Goal: Task Accomplishment & Management: Use online tool/utility

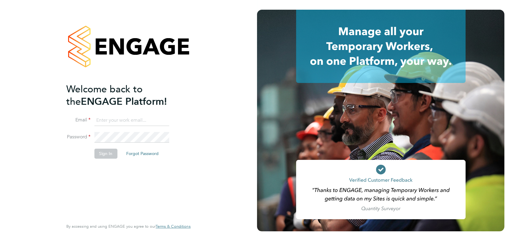
type input "angela@class1personnel.com"
click at [210, 174] on div "Welcome back to the ENGAGE Platform! Email angela@class1personnel.com Password …" at bounding box center [128, 120] width 257 height 241
click at [103, 154] on button "Sign In" at bounding box center [105, 154] width 23 height 10
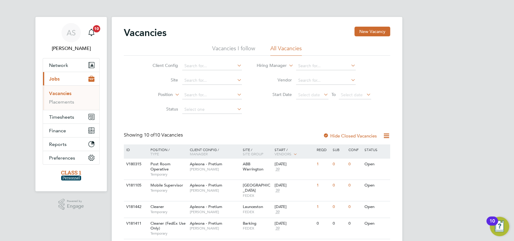
click at [427, 132] on div "AS [PERSON_NAME] Notifications 10 Applications: Network Businesses Sites Worker…" at bounding box center [257, 222] width 514 height 444
click at [93, 31] on app-badge "10" at bounding box center [96, 28] width 7 height 6
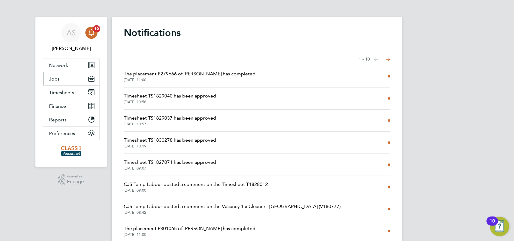
click at [57, 80] on span "Jobs" at bounding box center [54, 79] width 11 height 6
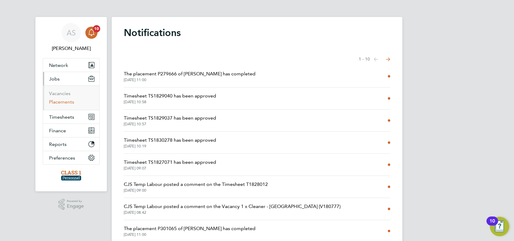
click at [65, 101] on link "Placements" at bounding box center [61, 102] width 25 height 6
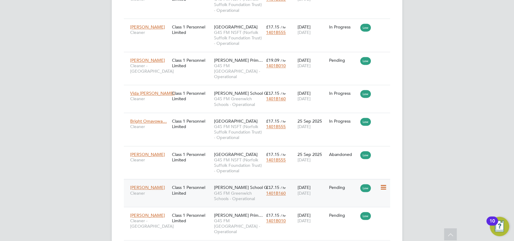
click at [384, 184] on icon at bounding box center [382, 187] width 6 height 7
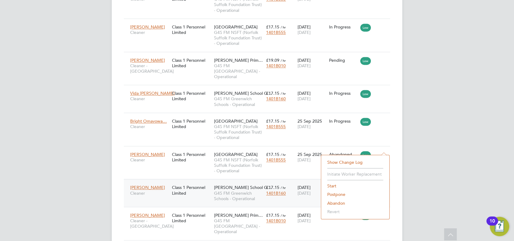
click at [334, 187] on li "Start" at bounding box center [355, 186] width 62 height 8
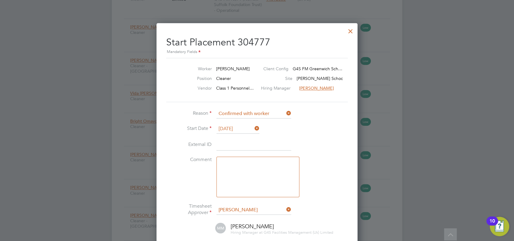
click at [446, 161] on div at bounding box center [257, 120] width 514 height 241
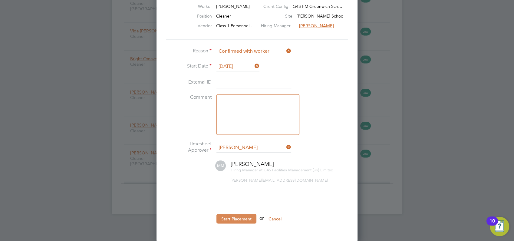
click at [240, 218] on button "Start Placement" at bounding box center [236, 219] width 40 height 10
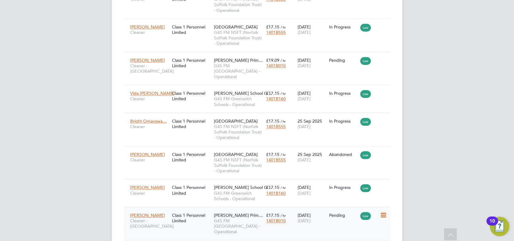
click at [382, 212] on icon at bounding box center [382, 215] width 6 height 7
click at [331, 214] on li "Start" at bounding box center [355, 213] width 62 height 8
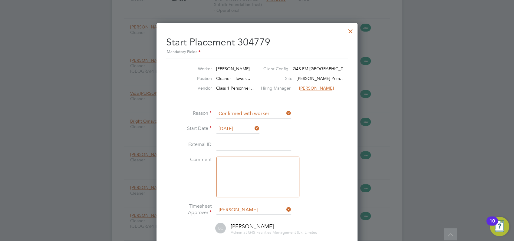
click at [422, 189] on div at bounding box center [257, 120] width 514 height 241
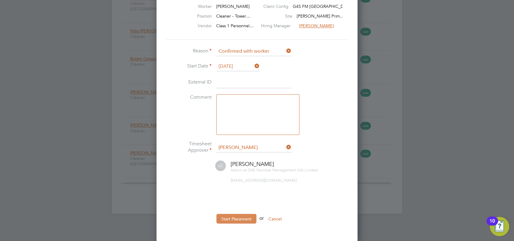
click at [236, 217] on button "Start Placement" at bounding box center [236, 219] width 40 height 10
